Goal: Task Accomplishment & Management: Complete application form

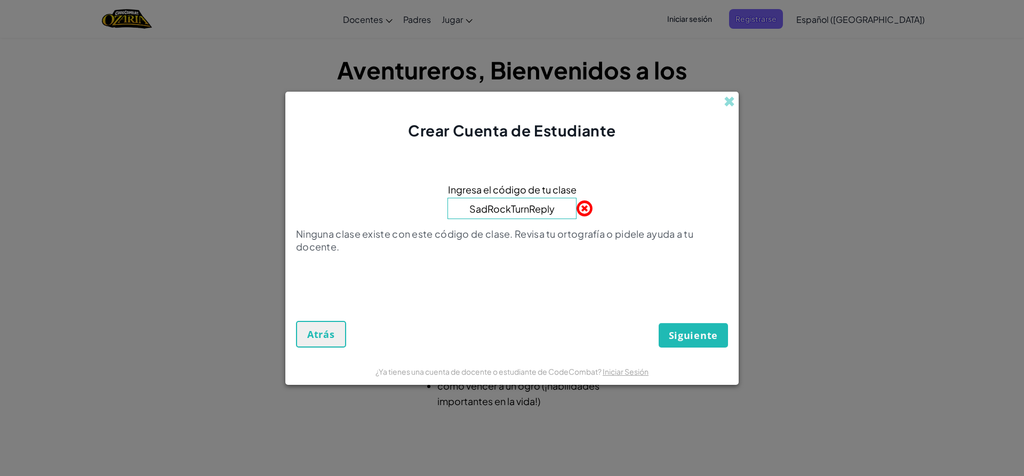
click at [553, 217] on input "SadRockTurnReply" at bounding box center [511, 208] width 129 height 21
click at [559, 209] on input "SadRockTurnReply" at bounding box center [511, 208] width 129 height 21
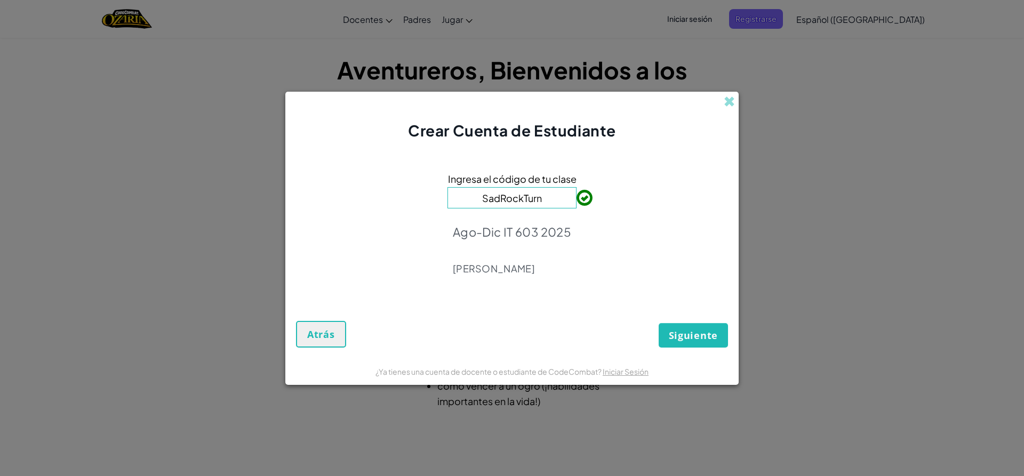
type input "SadRockTurn"
click at [696, 332] on span "Siguiente" at bounding box center [693, 335] width 49 height 13
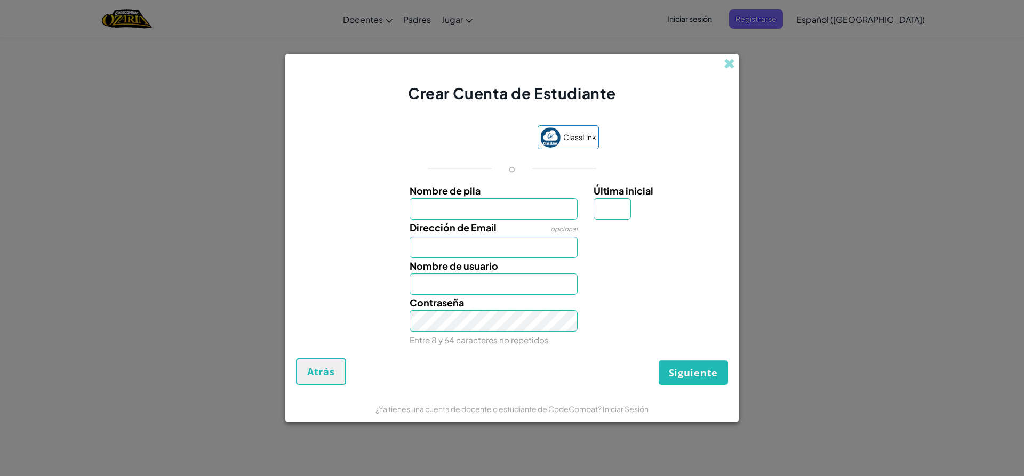
click at [518, 228] on div "Dirección de Email opcional" at bounding box center [494, 239] width 185 height 38
click at [513, 222] on div "Dirección de Email opcional" at bounding box center [494, 239] width 185 height 38
click at [509, 207] on input "Nombre de pila" at bounding box center [494, 208] width 169 height 21
click at [733, 60] on span at bounding box center [729, 63] width 11 height 11
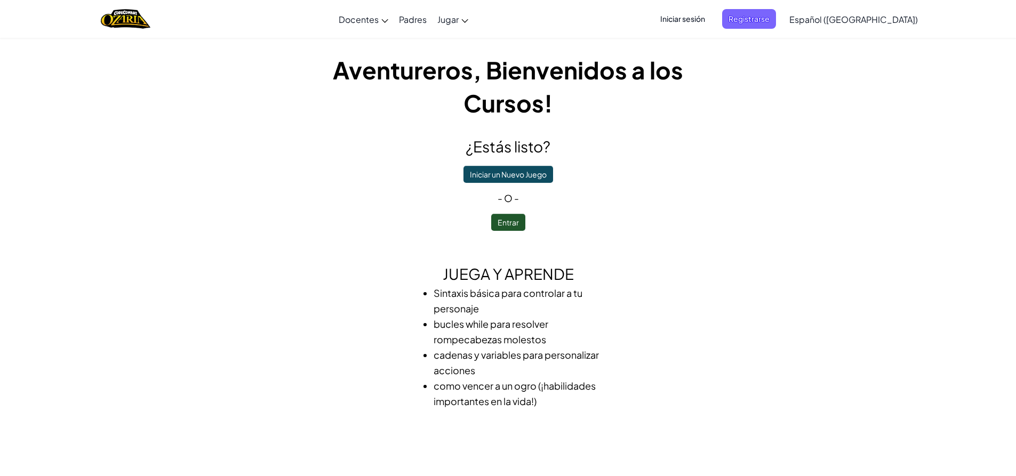
click at [709, 38] on div "Aventureros, Bienvenidos a los Cursos! ¿Estás listo? Iniciar un Nuevo Juego - o…" at bounding box center [508, 241] width 624 height 409
click at [715, 8] on div "Iniciar sesión Registrarse Español ([GEOGRAPHIC_DATA]) English ([GEOGRAPHIC_DAT…" at bounding box center [785, 19] width 275 height 29
click at [711, 22] on span "Iniciar sesión" at bounding box center [683, 19] width 58 height 20
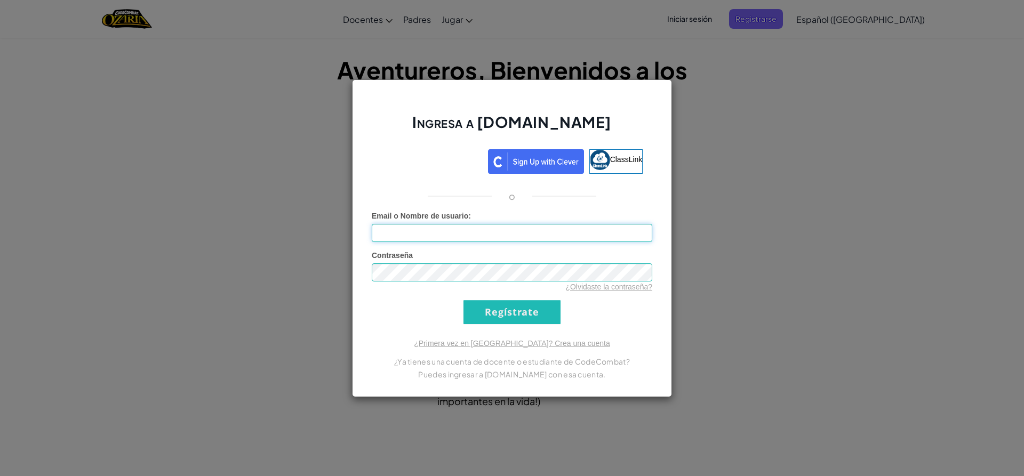
click at [451, 227] on input "Email o Nombre de usuario :" at bounding box center [512, 233] width 281 height 18
type input "DiegoSaucedo"
click at [479, 314] on input "Regístrate" at bounding box center [511, 312] width 97 height 24
